Goal: Task Accomplishment & Management: Use online tool/utility

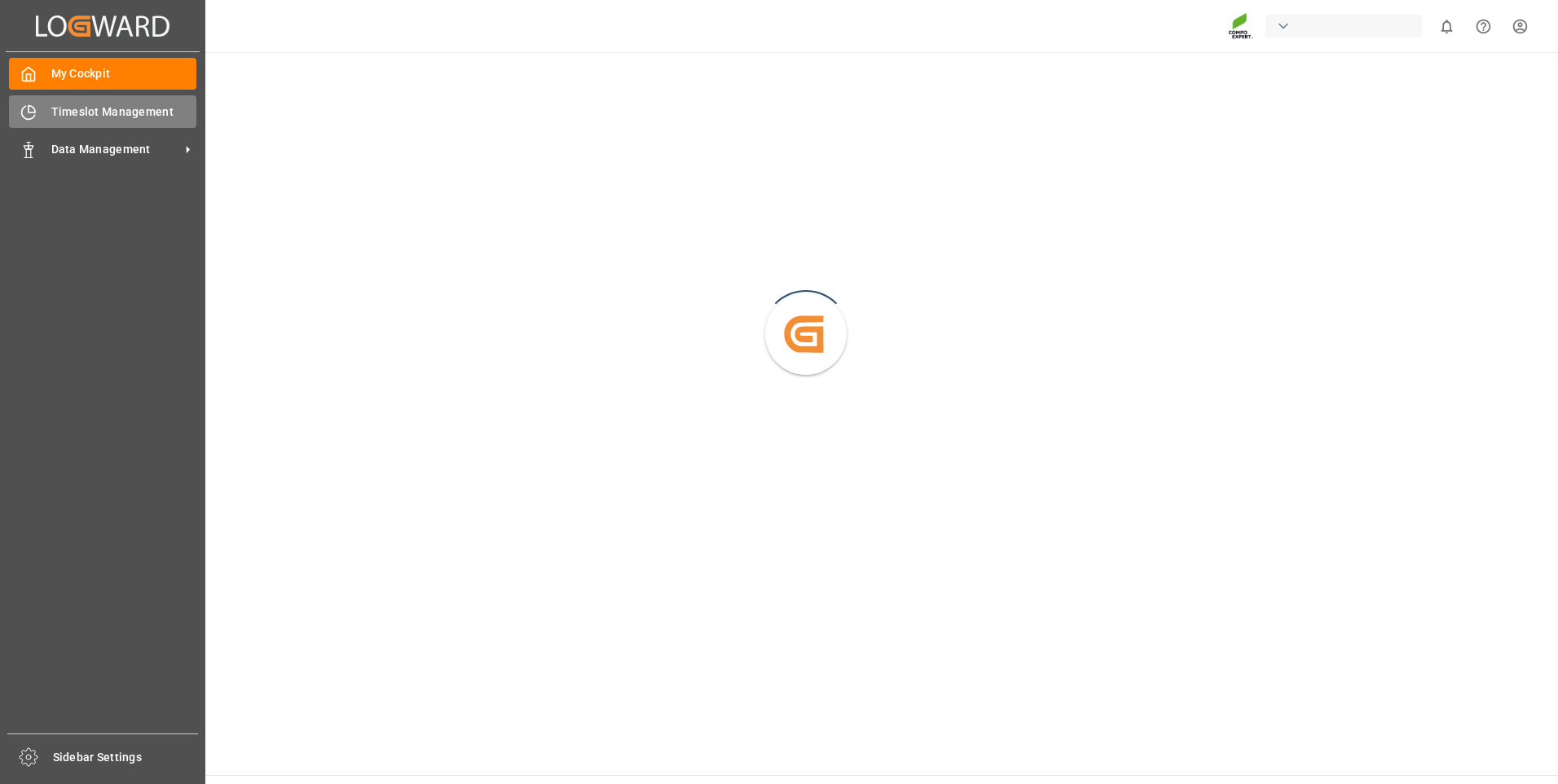
click at [41, 114] on div "Timeslot Management Timeslot Management" at bounding box center [103, 111] width 188 height 32
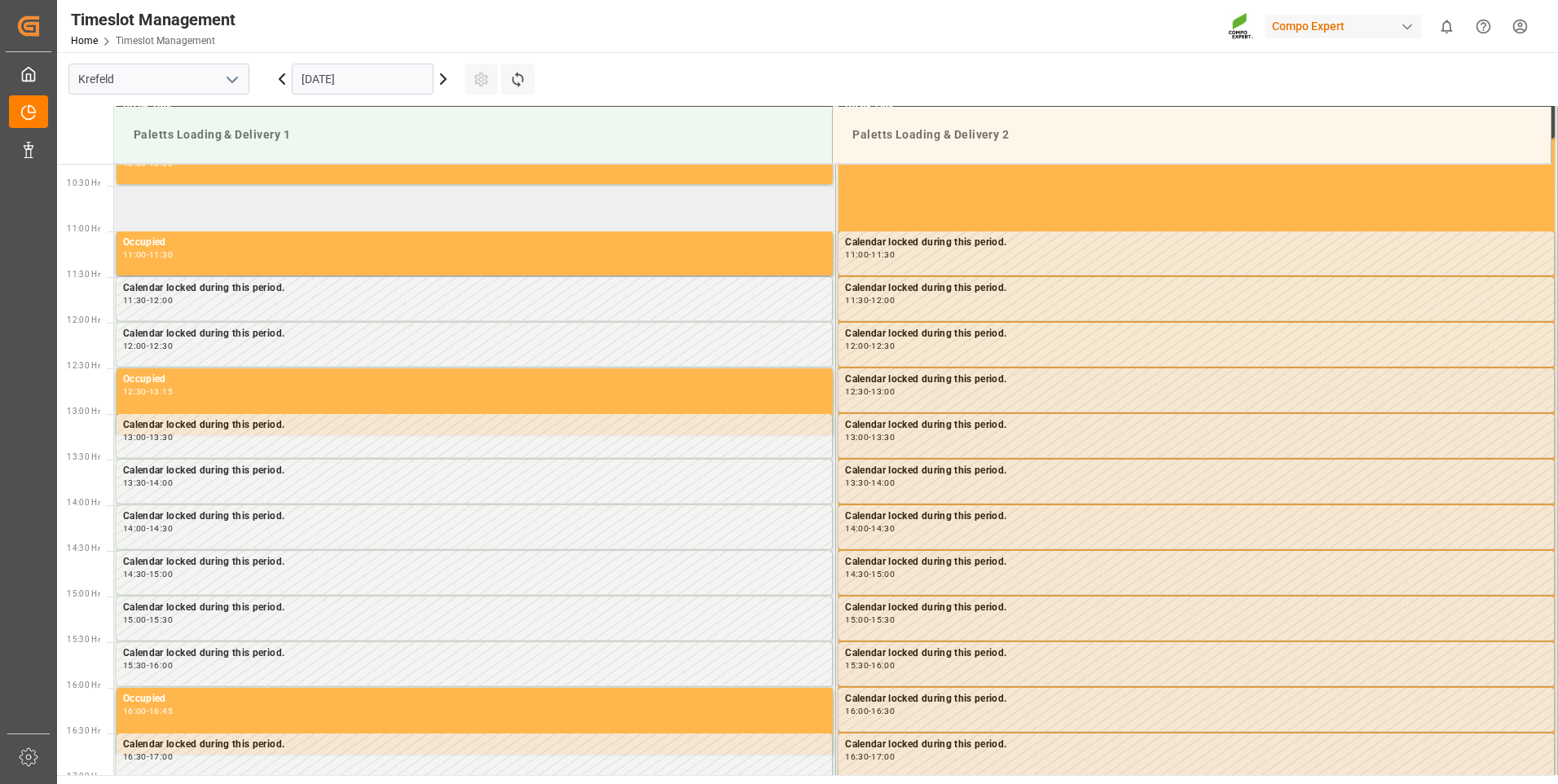
scroll to position [993, 0]
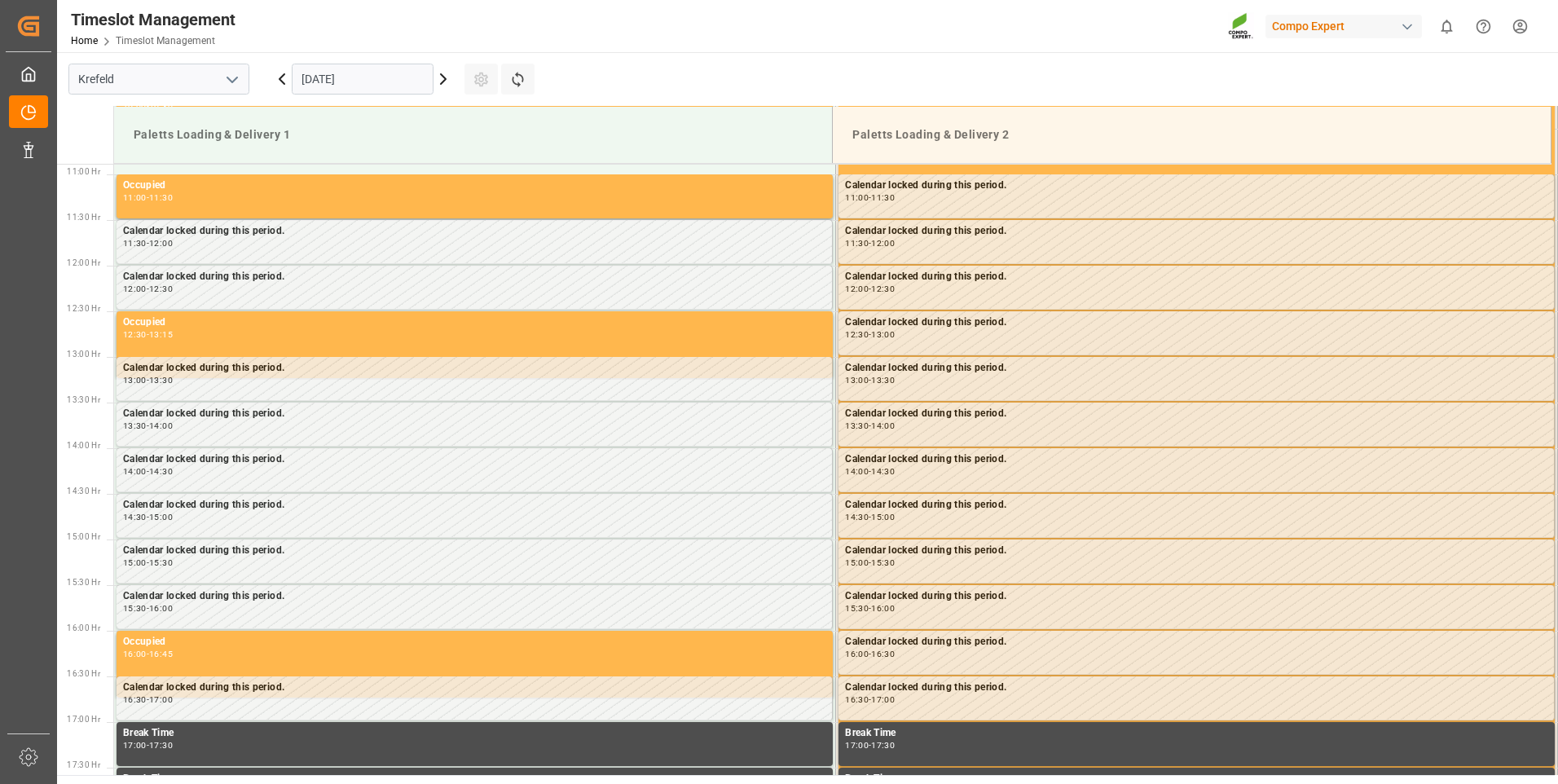
click at [446, 78] on icon at bounding box center [443, 78] width 5 height 9
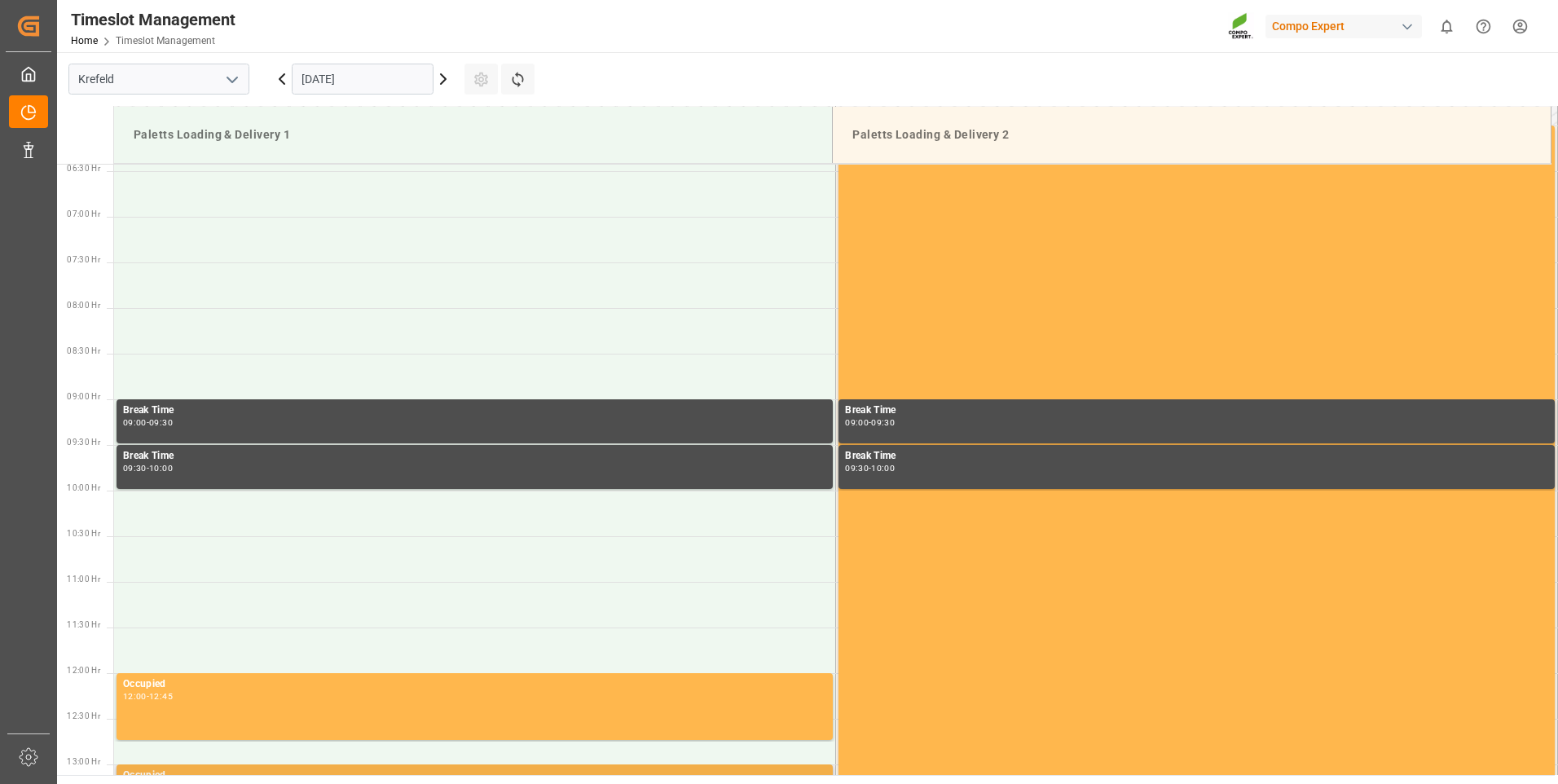
scroll to position [423, 0]
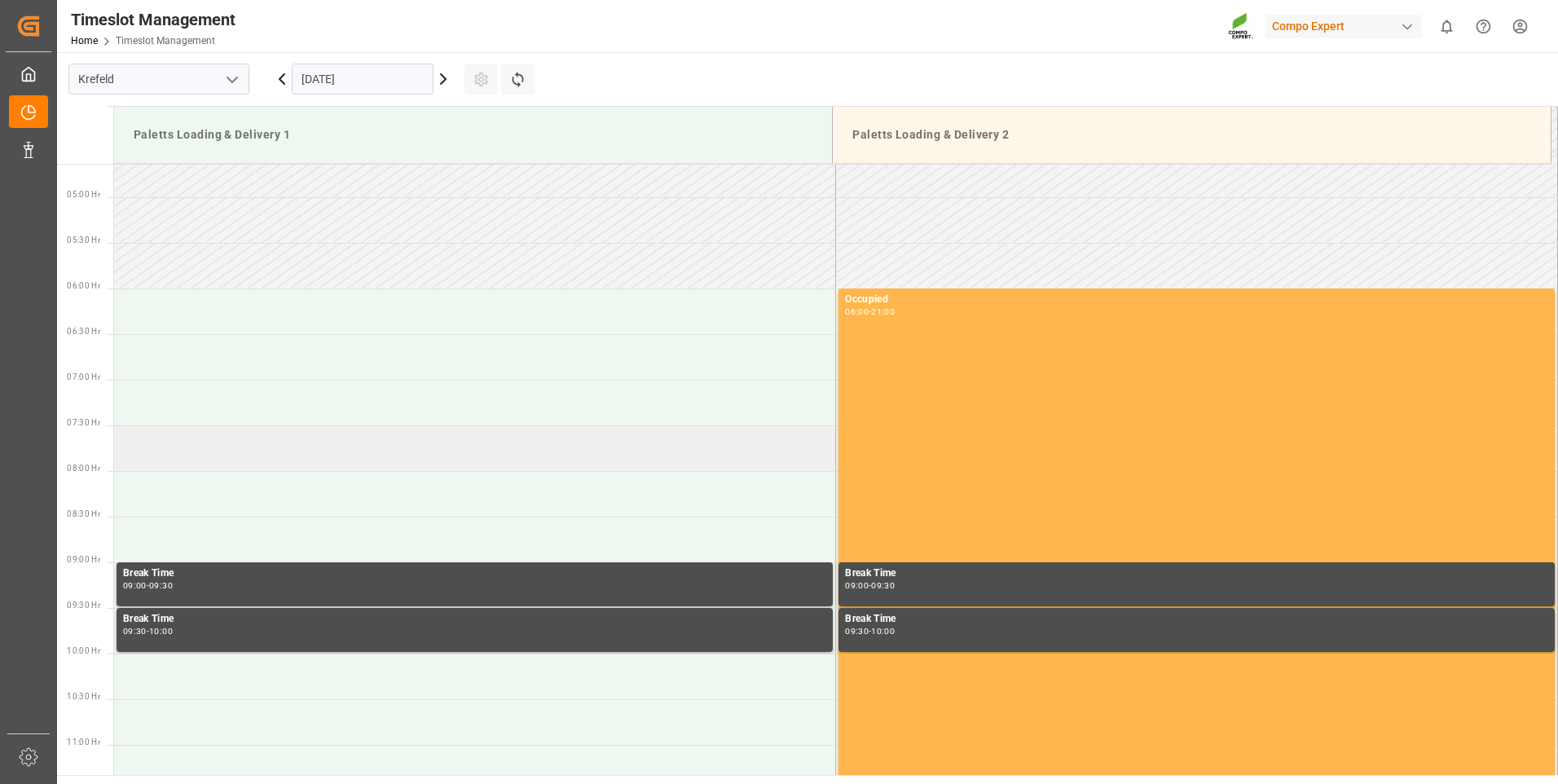
click at [214, 450] on td at bounding box center [475, 448] width 722 height 46
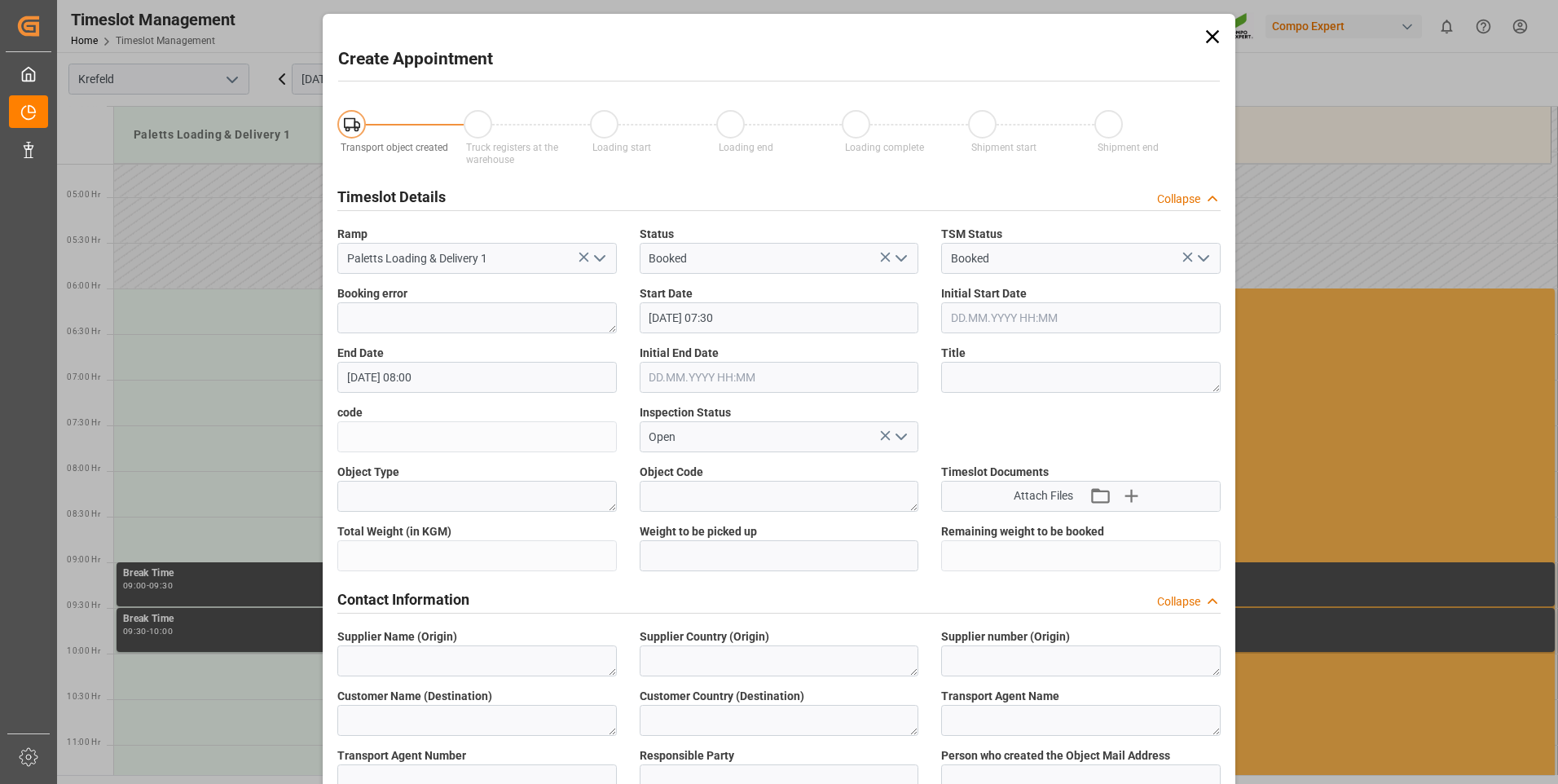
type input "[DATE] 07:30"
type input "[DATE] 08:00"
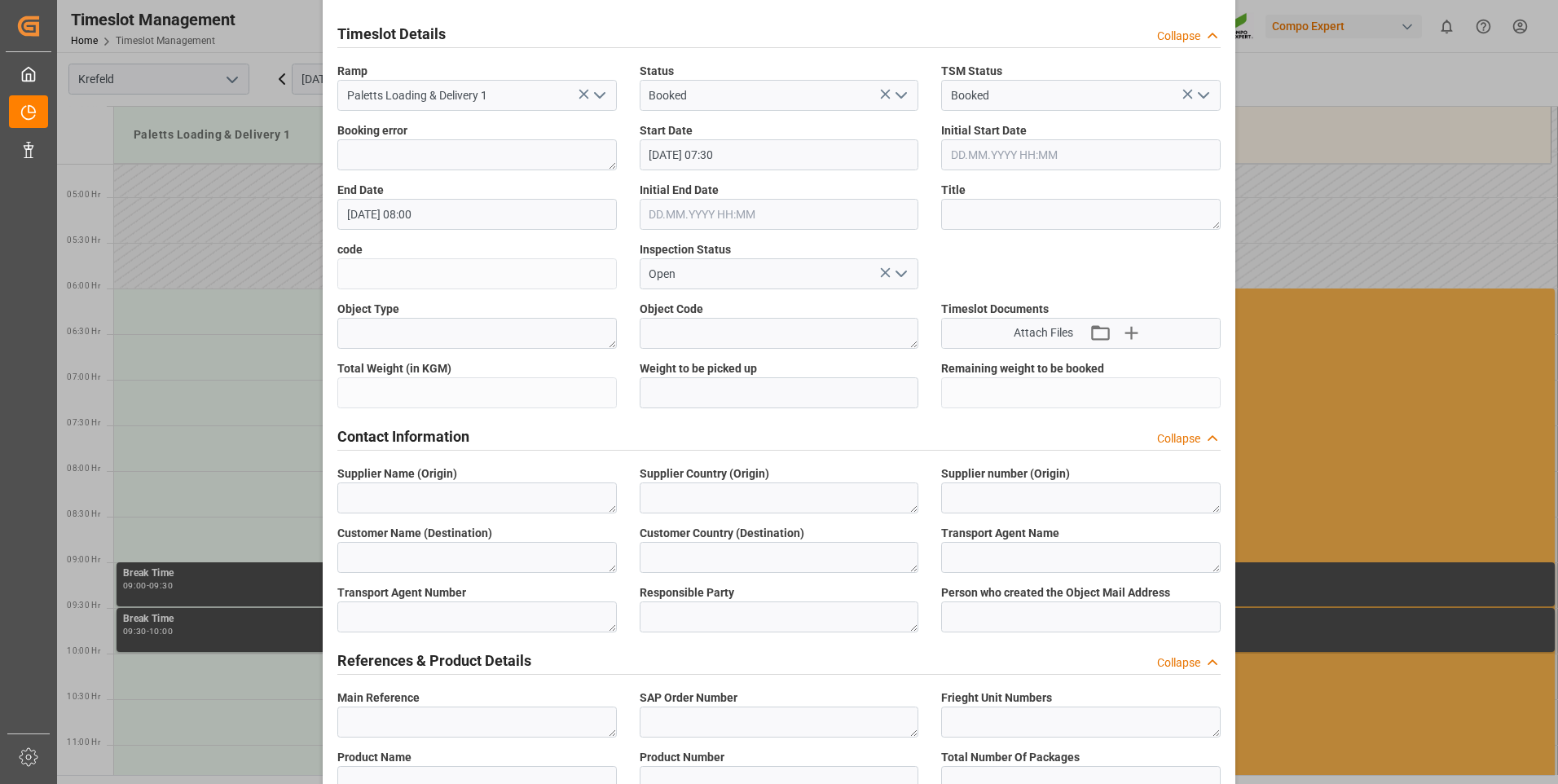
scroll to position [245, 0]
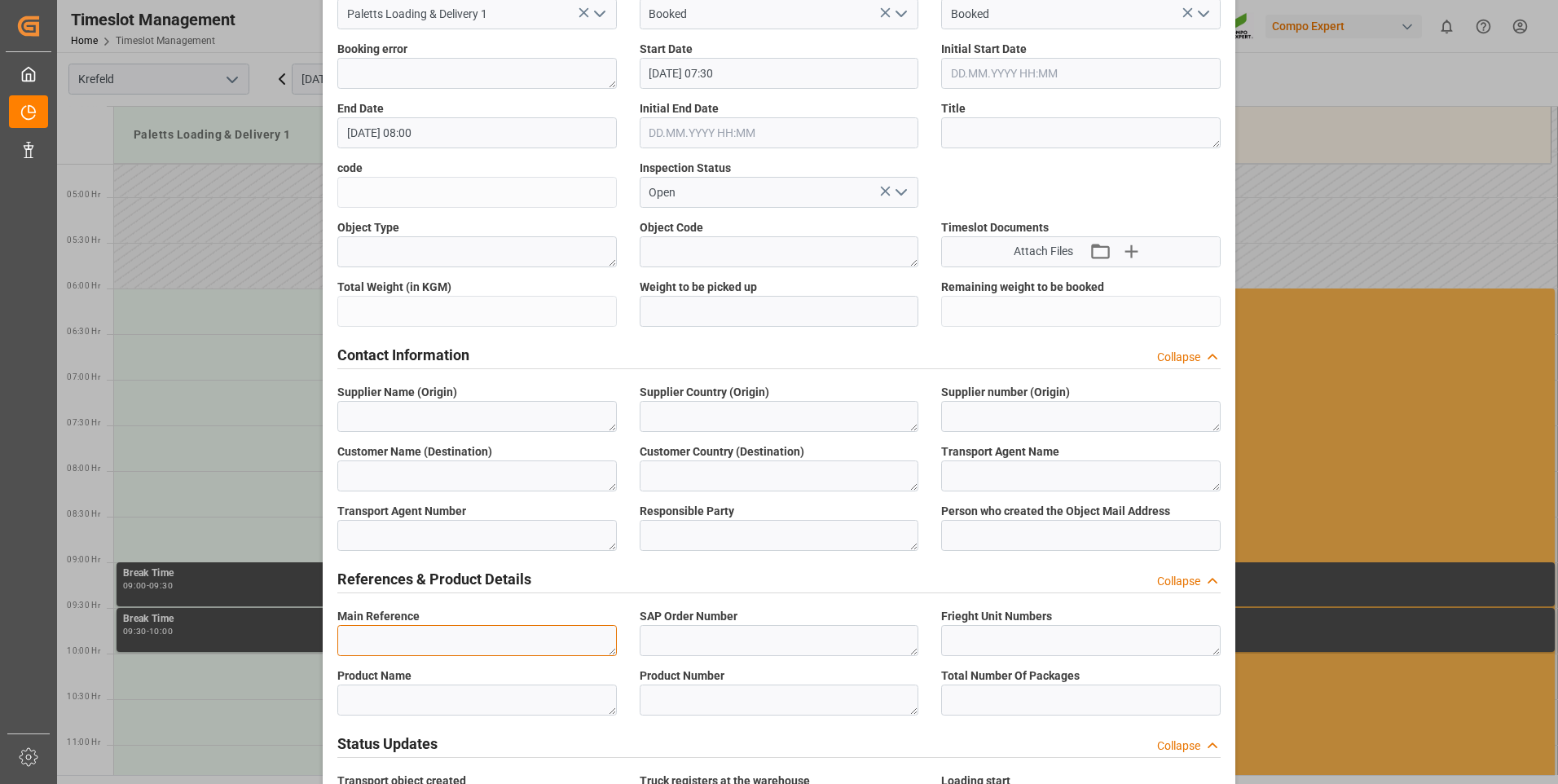
click at [494, 643] on textarea at bounding box center [477, 640] width 279 height 31
drag, startPoint x: 435, startPoint y: 641, endPoint x: 347, endPoint y: 643, distance: 88.0
click at [347, 643] on textarea "6100001584" at bounding box center [477, 640] width 279 height 31
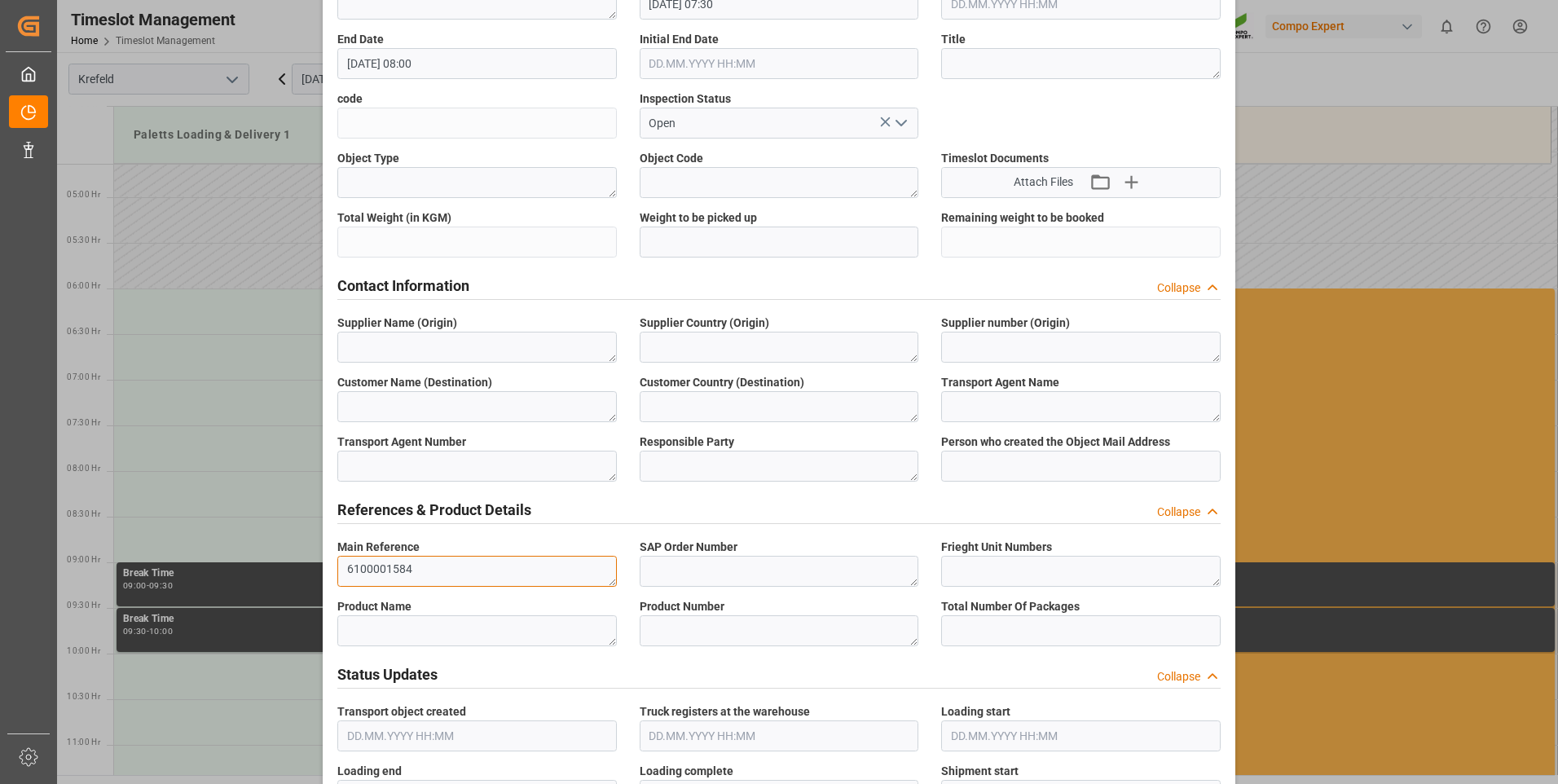
scroll to position [407, 0]
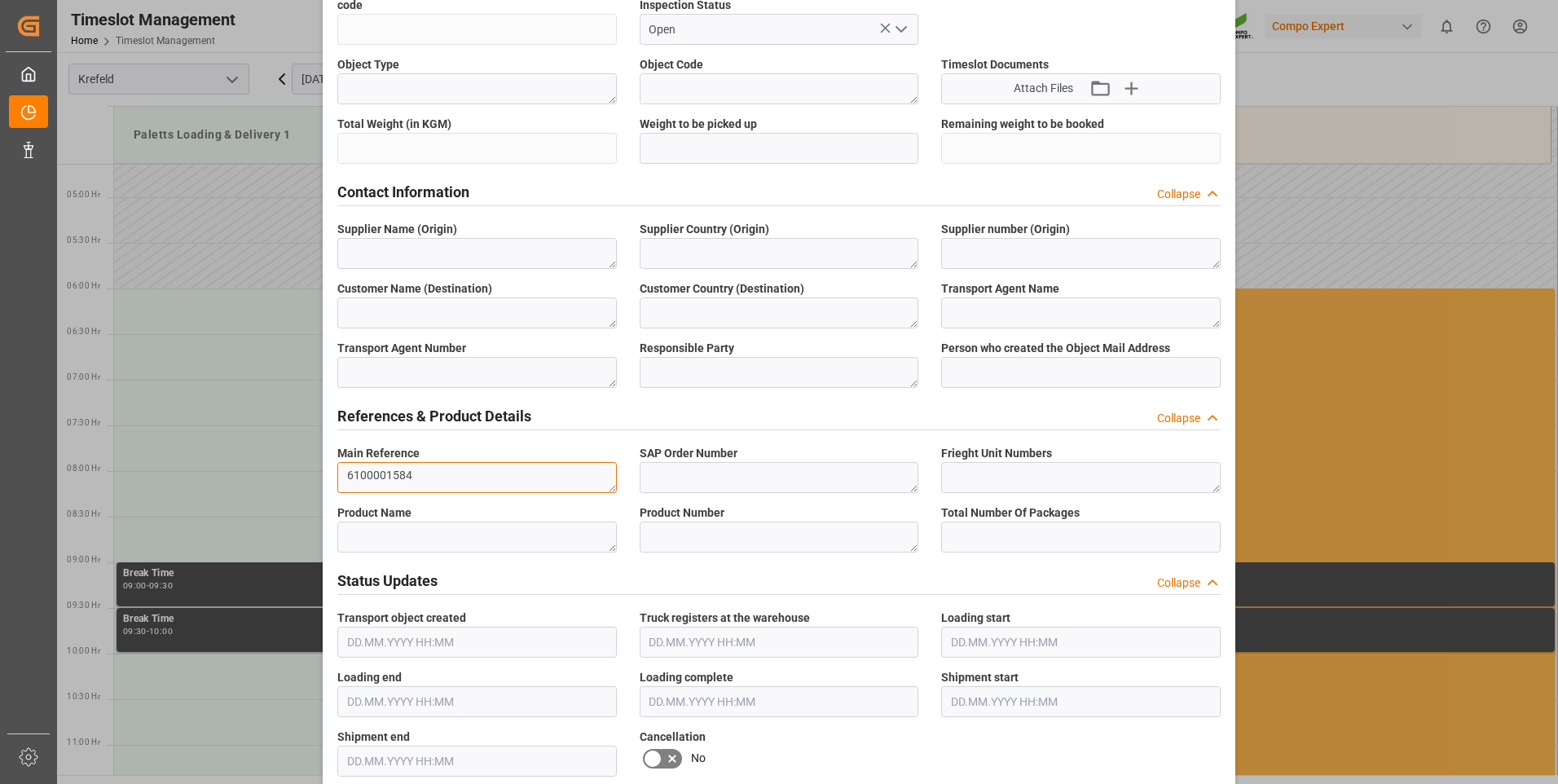
type textarea "6100001584"
click at [768, 462] on textarea at bounding box center [779, 477] width 279 height 31
paste textarea "6100001584"
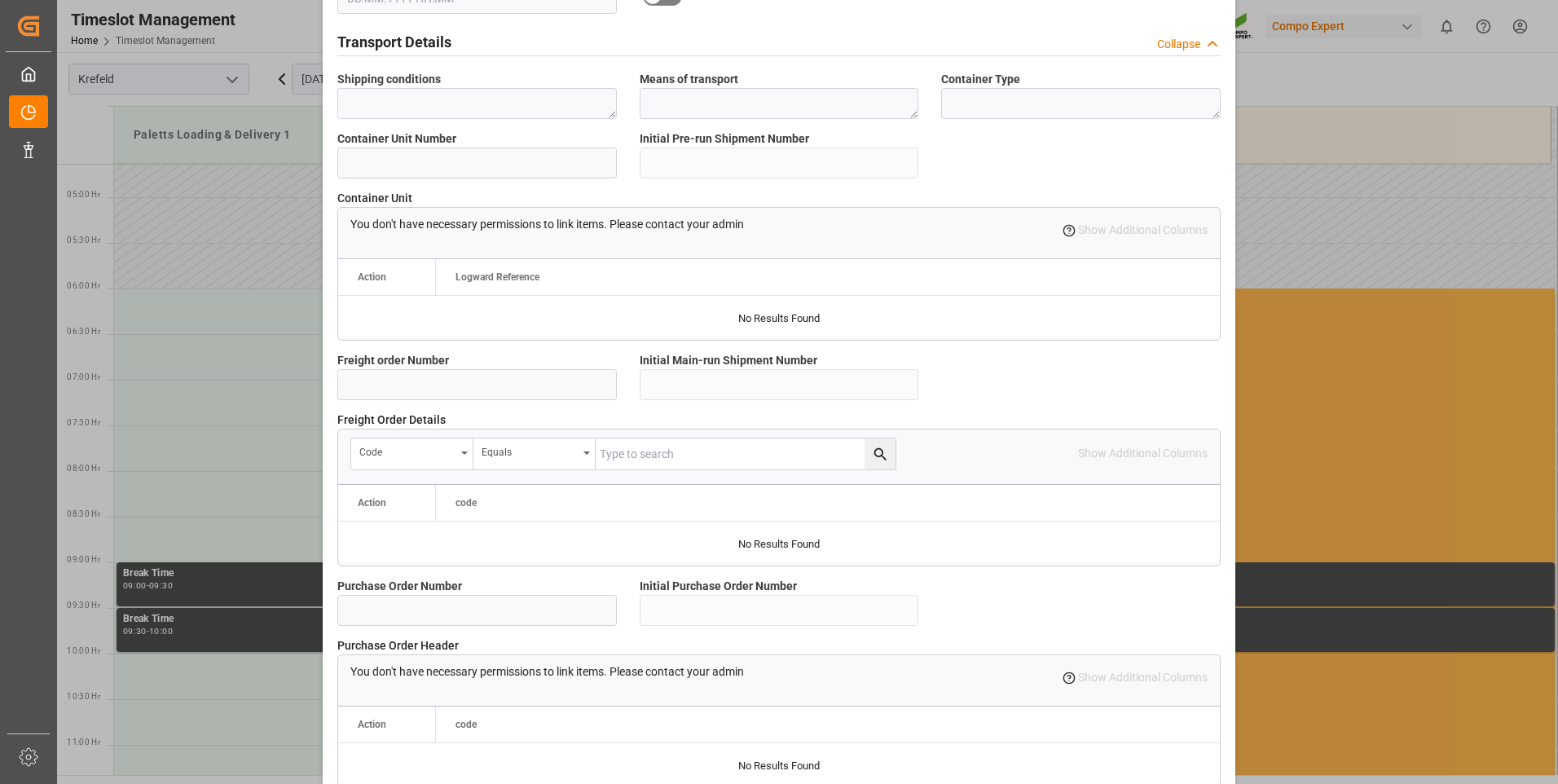
scroll to position [1304, 0]
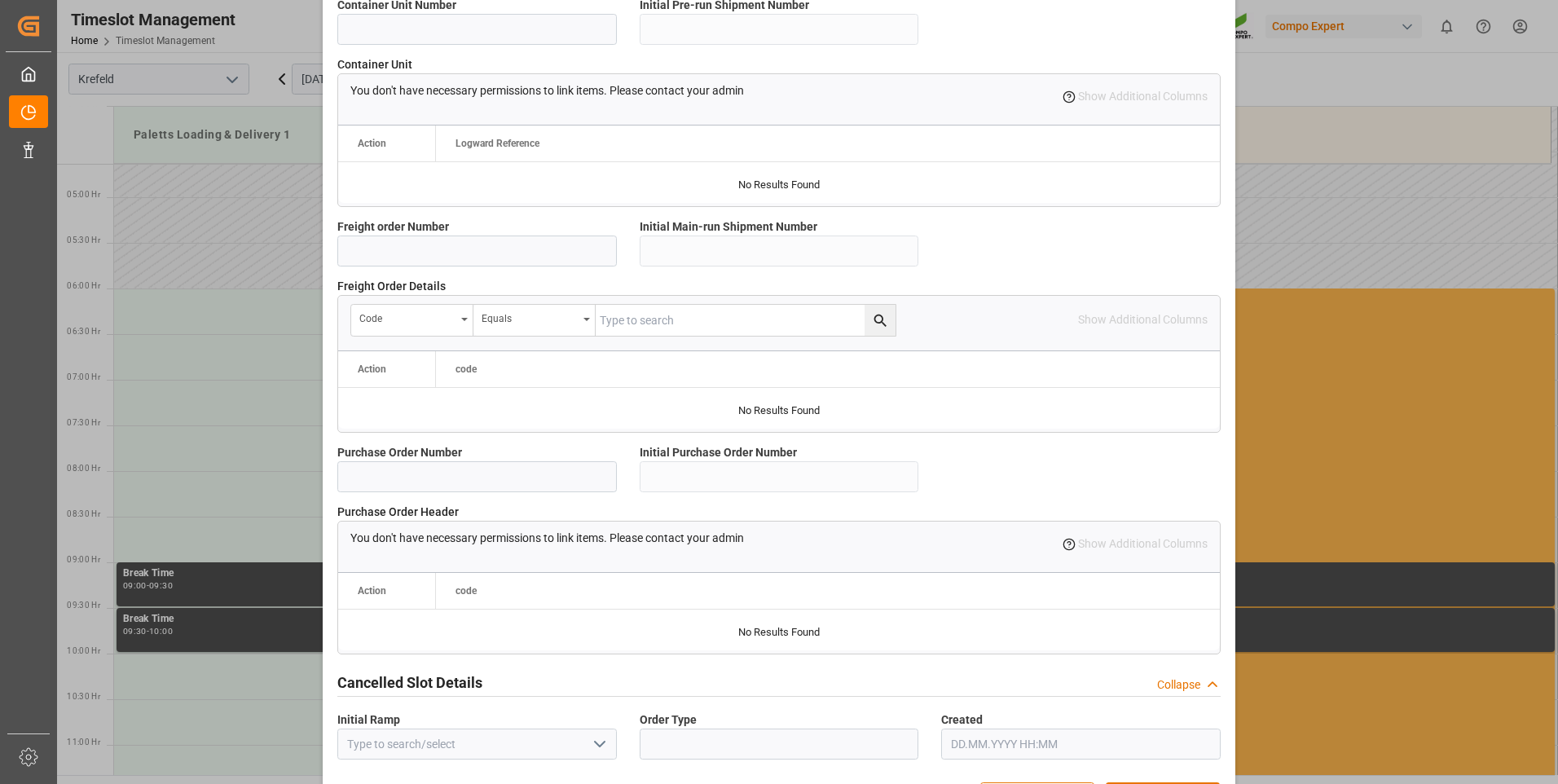
type textarea "6100001584"
drag, startPoint x: 439, startPoint y: 486, endPoint x: 606, endPoint y: 463, distance: 168.6
click at [440, 486] on input at bounding box center [477, 476] width 279 height 31
paste input "6100001584"
type input "6100001584"
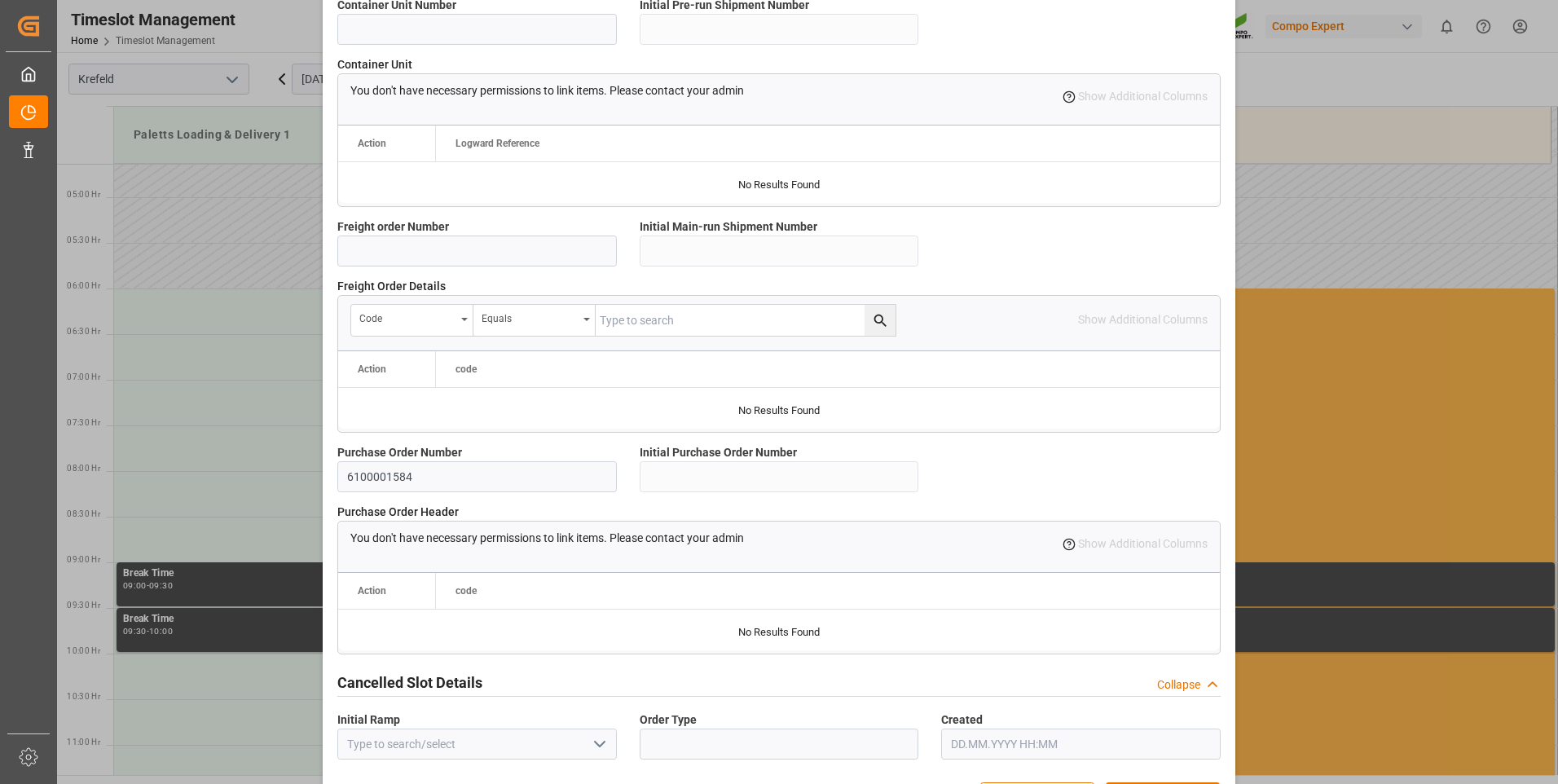
scroll to position [1361, 0]
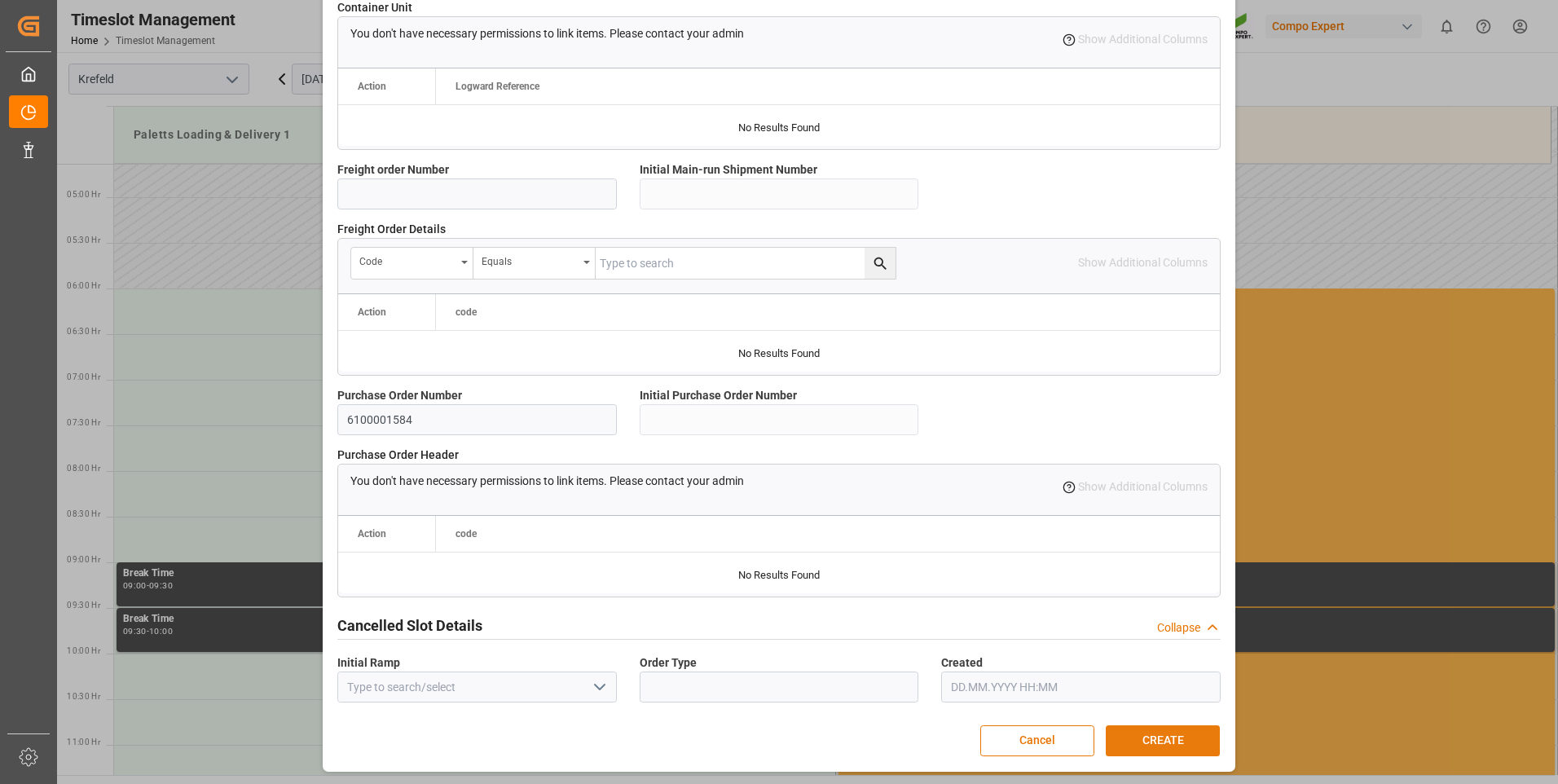
click at [1179, 737] on button "CREATE" at bounding box center [1163, 740] width 114 height 31
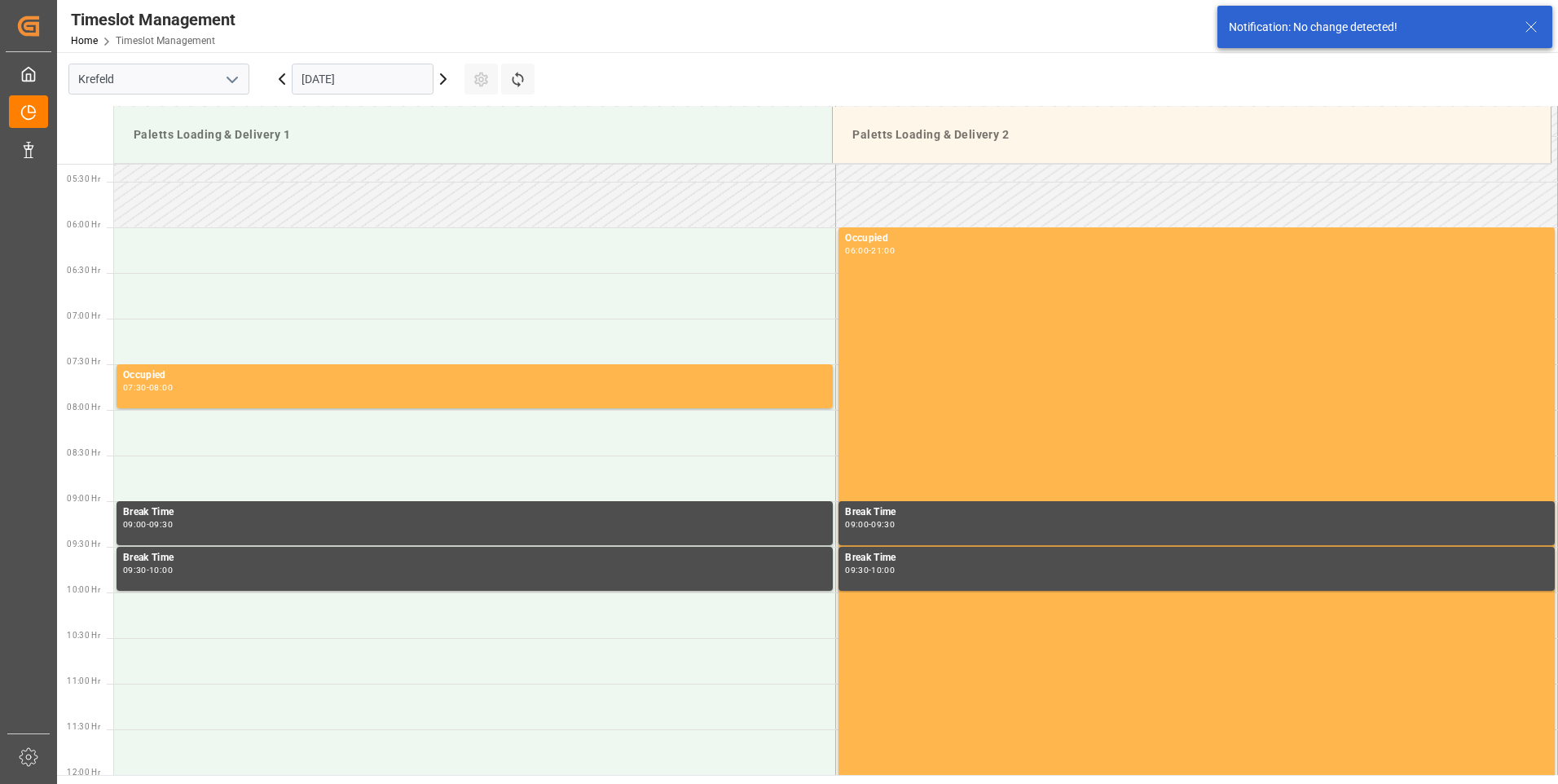
scroll to position [537, 0]
